Goal: Transaction & Acquisition: Purchase product/service

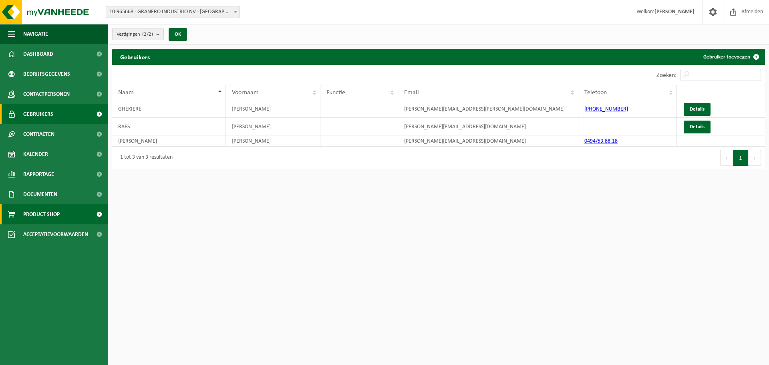
click at [49, 213] on span "Product Shop" at bounding box center [41, 214] width 36 height 20
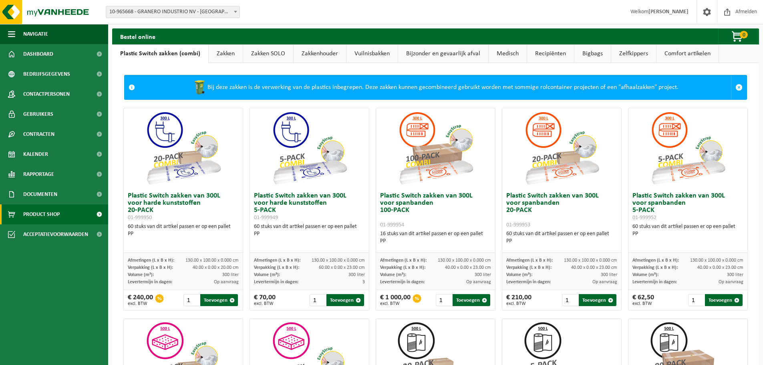
click at [553, 55] on link "Recipiënten" at bounding box center [550, 53] width 47 height 18
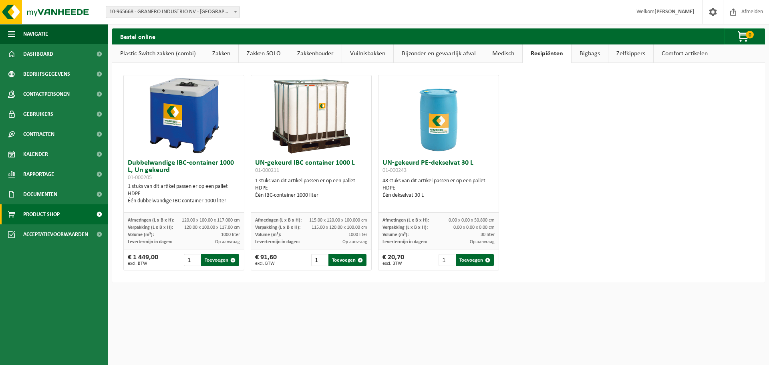
click at [358, 50] on link "Vuilnisbakken" at bounding box center [367, 53] width 51 height 18
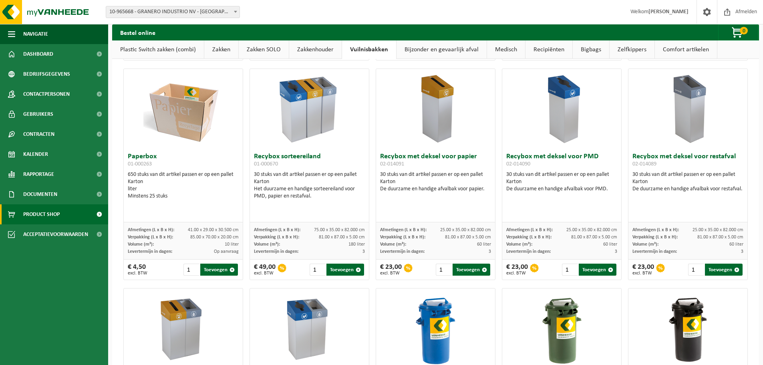
scroll to position [240, 0]
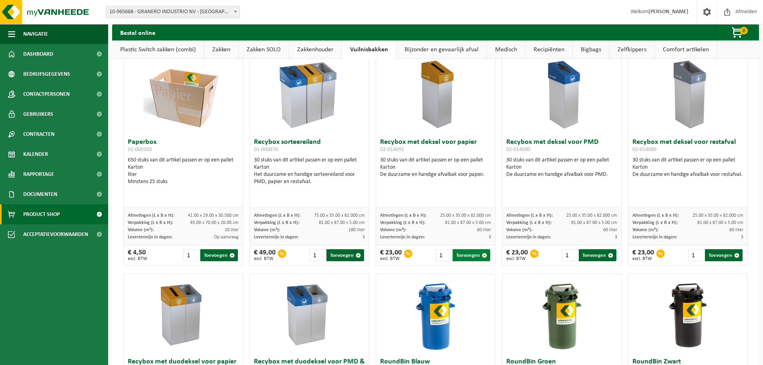
click at [482, 255] on span "button" at bounding box center [484, 255] width 5 height 5
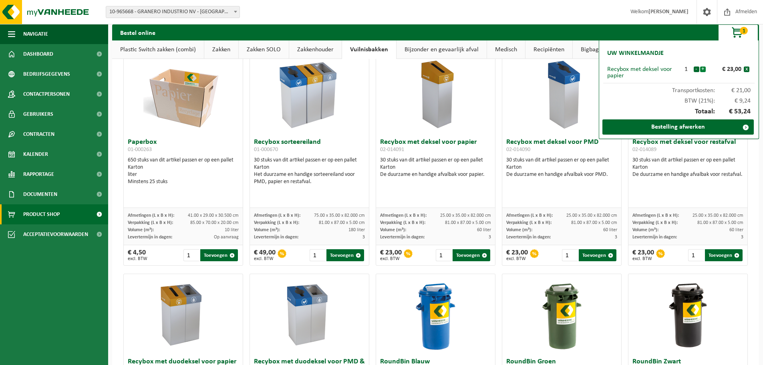
click at [704, 68] on button "+" at bounding box center [703, 69] width 6 height 6
click at [592, 115] on img at bounding box center [562, 94] width 80 height 80
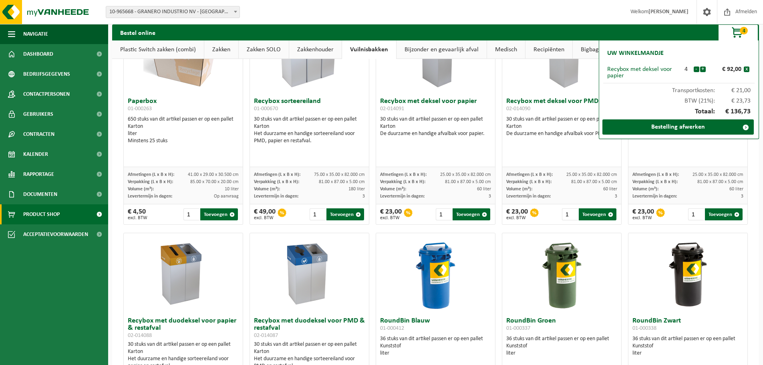
scroll to position [198, 0]
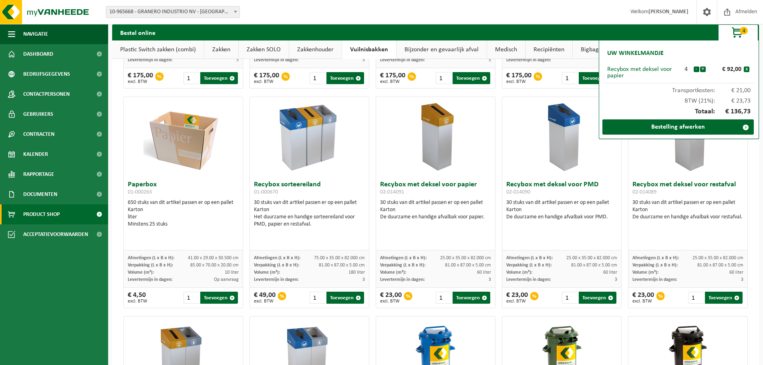
click at [534, 12] on div "Vestiging: 10-965668 - GRANERO INDUSTRIO NV - ROESELARE 10-965232 - GRANERO IND…" at bounding box center [381, 12] width 763 height 24
click at [745, 68] on button "x" at bounding box center [746, 69] width 6 height 6
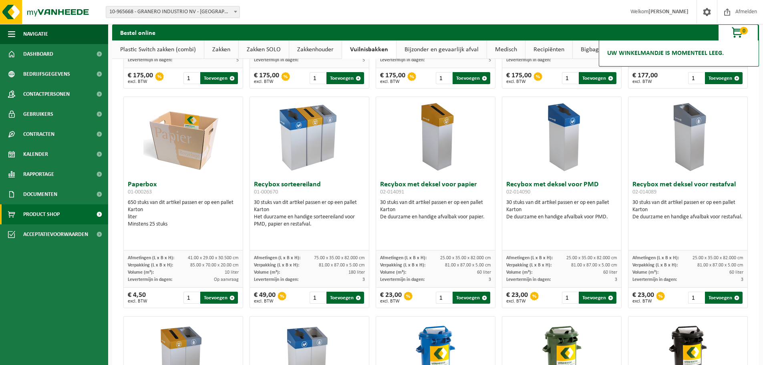
click at [549, 13] on div "Vestiging: 10-965668 - GRANERO INDUSTRIO NV - ROESELARE 10-965232 - GRANERO IND…" at bounding box center [381, 12] width 763 height 24
click at [44, 155] on span "Kalender" at bounding box center [35, 154] width 25 height 20
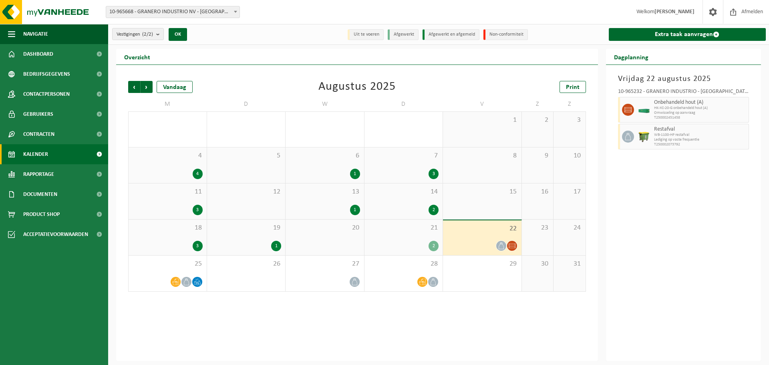
click at [504, 34] on li "Non-conformiteit" at bounding box center [505, 34] width 44 height 11
click at [508, 33] on li "Non-conformiteit" at bounding box center [505, 34] width 44 height 11
click at [449, 35] on li "Afgewerkt en afgemeld" at bounding box center [450, 34] width 57 height 11
click at [404, 38] on li "Afgewerkt" at bounding box center [403, 34] width 31 height 11
click at [376, 35] on li "Uit te voeren" at bounding box center [366, 34] width 36 height 11
